Goal: Check status: Check status

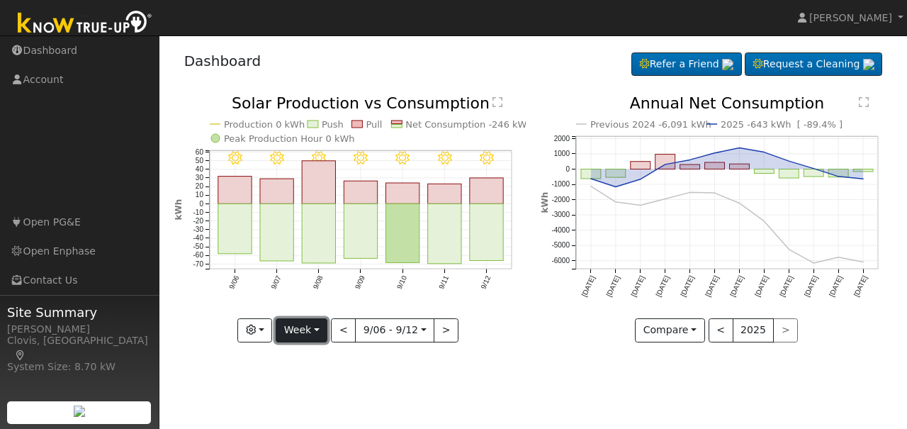
click at [322, 330] on button "Week" at bounding box center [302, 330] width 52 height 24
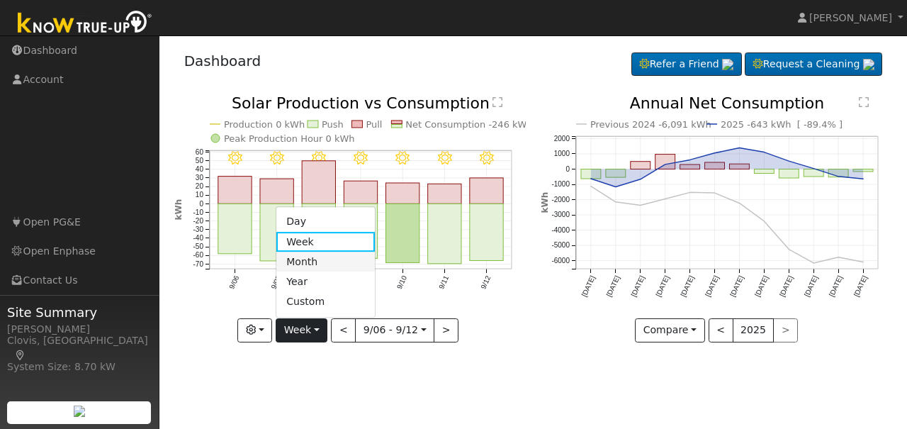
click at [307, 264] on link "Month" at bounding box center [325, 262] width 99 height 20
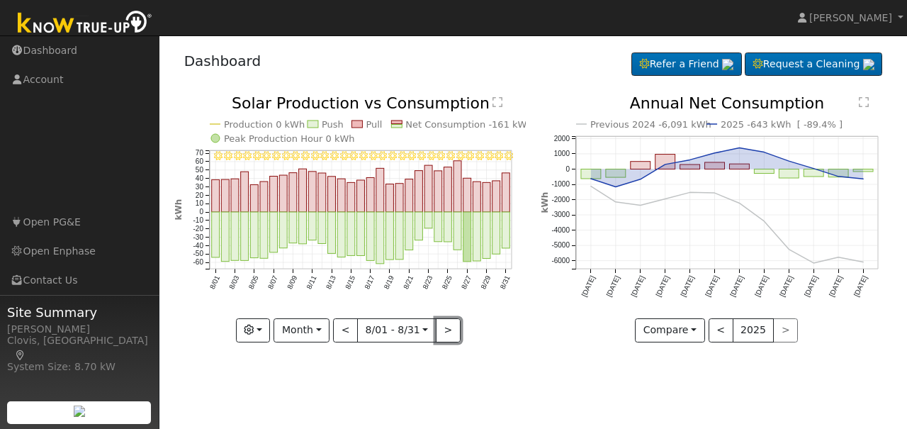
click at [446, 337] on button ">" at bounding box center [448, 330] width 25 height 24
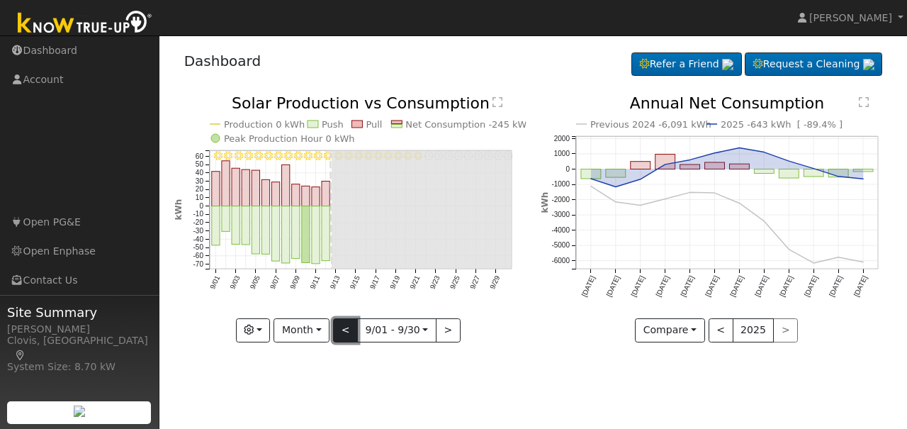
click at [344, 332] on button "<" at bounding box center [345, 330] width 25 height 24
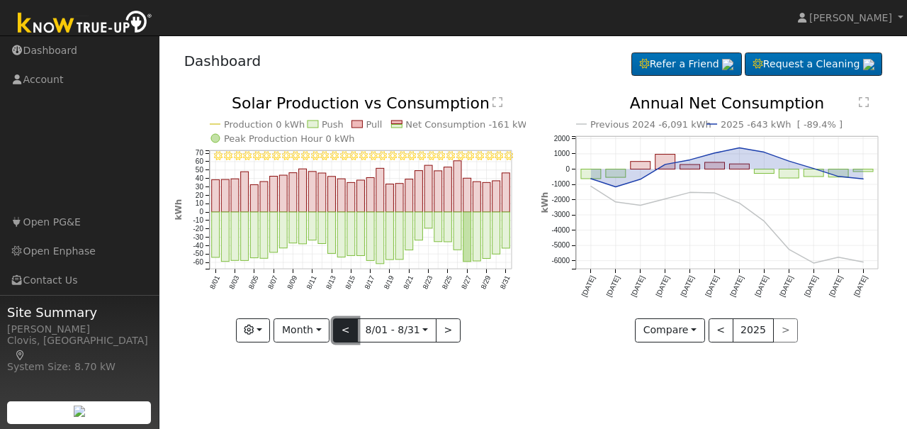
click at [344, 332] on button "<" at bounding box center [345, 330] width 25 height 24
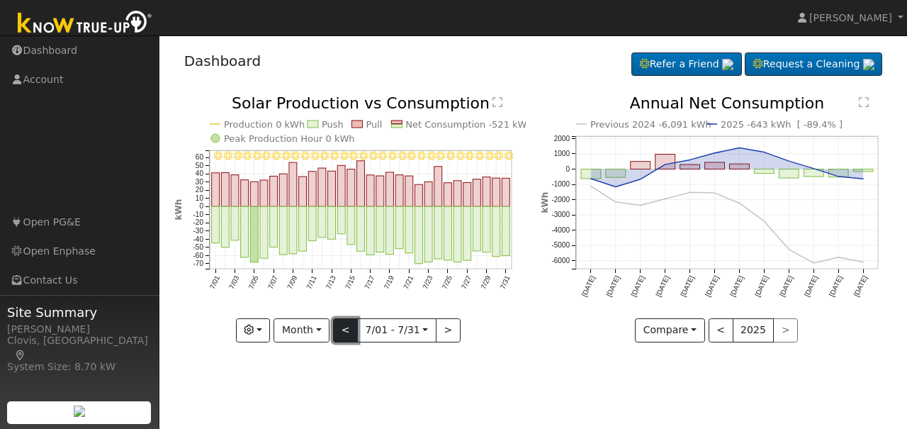
click at [344, 332] on button "<" at bounding box center [345, 330] width 25 height 24
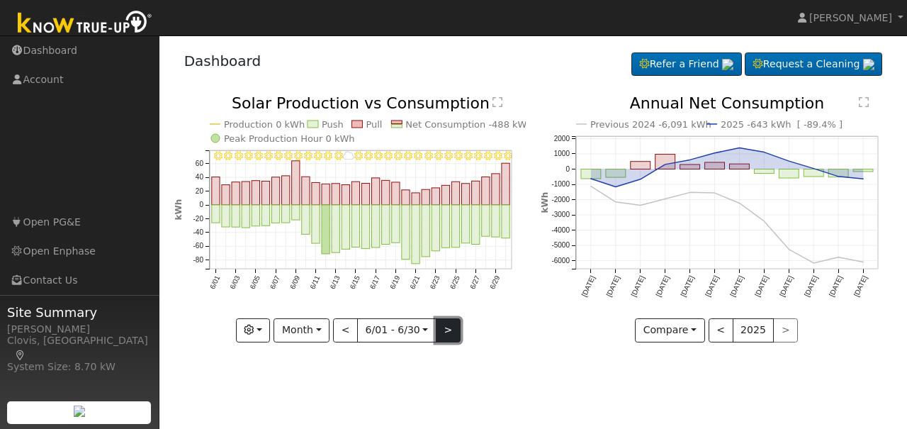
click at [436, 330] on button ">" at bounding box center [448, 330] width 25 height 24
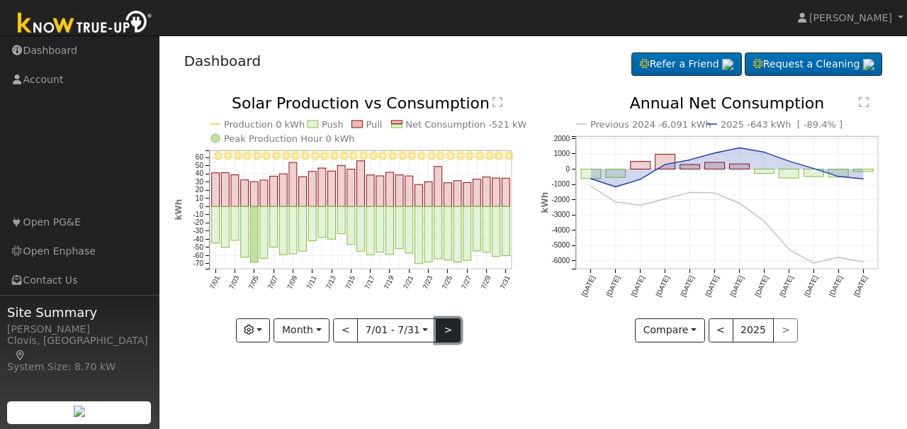
click at [436, 330] on button ">" at bounding box center [448, 330] width 25 height 24
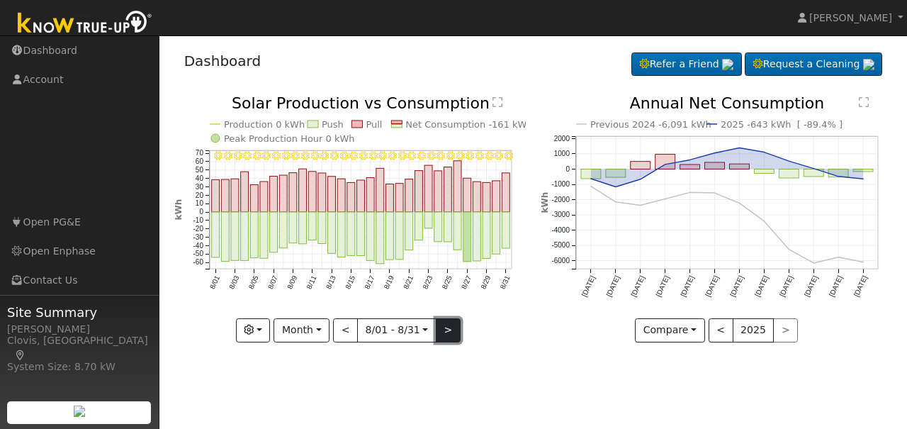
click at [436, 330] on button ">" at bounding box center [448, 330] width 25 height 24
type input "[DATE]"
